Goal: Task Accomplishment & Management: Manage account settings

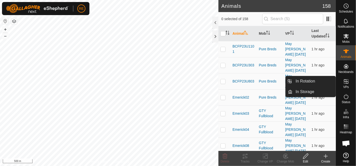
click at [346, 84] on icon at bounding box center [346, 82] width 6 height 6
click at [325, 81] on link "In Rotation" at bounding box center [314, 81] width 43 height 10
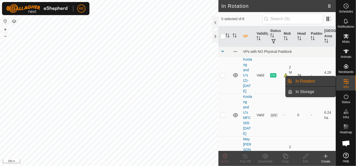
click at [312, 93] on link "In Storage" at bounding box center [314, 92] width 43 height 10
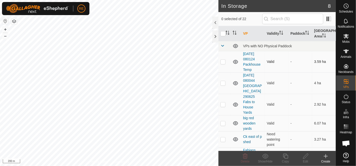
click at [222, 63] on p-checkbox at bounding box center [223, 62] width 5 height 4
checkbox input "false"
click at [223, 83] on p-checkbox at bounding box center [223, 83] width 5 height 4
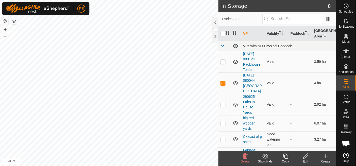
checkbox input "false"
click at [222, 105] on p-checkbox at bounding box center [223, 105] width 5 height 4
checkbox input "false"
click at [245, 106] on link "290625 Fabs to House Yards" at bounding box center [249, 105] width 12 height 20
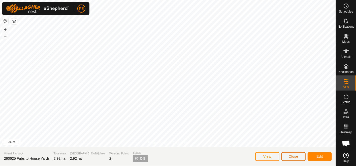
click at [293, 157] on span "Close" at bounding box center [294, 157] width 10 height 4
